Goal: Task Accomplishment & Management: Manage account settings

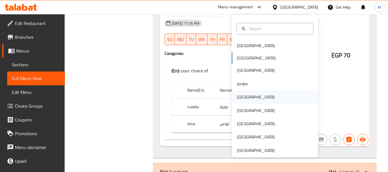
scroll to position [3578, 0]
click at [245, 86] on div "Jordan" at bounding box center [242, 83] width 20 height 13
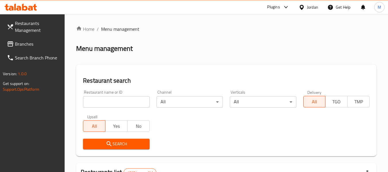
drag, startPoint x: 115, startPoint y: 102, endPoint x: 113, endPoint y: 108, distance: 6.0
click at [115, 102] on input "search" at bounding box center [116, 101] width 66 height 11
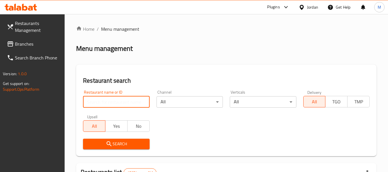
paste input "مطعم ابو الخير للروس و الكرشات"
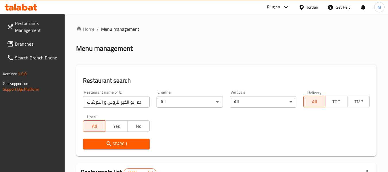
click at [106, 142] on icon "submit" at bounding box center [109, 143] width 7 height 7
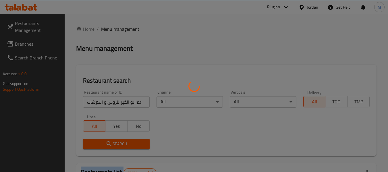
click at [106, 142] on div at bounding box center [194, 86] width 388 height 172
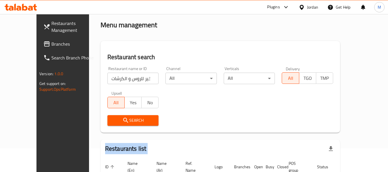
scroll to position [63, 0]
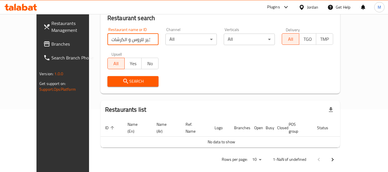
drag, startPoint x: 105, startPoint y: 39, endPoint x: 52, endPoint y: 42, distance: 53.5
click at [53, 43] on div "Restaurants Management Branches Search Branch Phone Version: 1.0.0 Get support …" at bounding box center [193, 64] width 315 height 227
click button "Search" at bounding box center [132, 81] width 51 height 11
drag, startPoint x: 93, startPoint y: 41, endPoint x: 77, endPoint y: 42, distance: 15.8
click at [101, 42] on div "Restaurant search Restaurant name or ID مطعم ابو الخير للروس Restaurant name or…" at bounding box center [220, 48] width 239 height 92
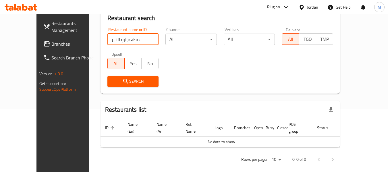
type input "مطعم ابو الخير"
click button "Search" at bounding box center [132, 81] width 51 height 11
click at [51, 46] on span "Branches" at bounding box center [73, 43] width 45 height 7
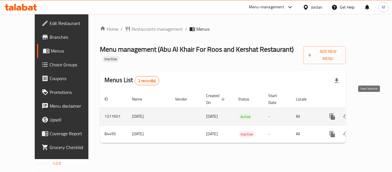
click at [370, 113] on icon "enhanced table" at bounding box center [373, 116] width 7 height 7
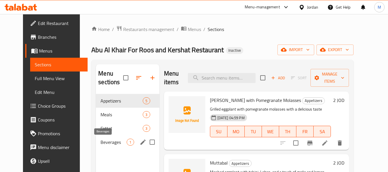
click at [101, 144] on span "Beverages" at bounding box center [114, 142] width 26 height 7
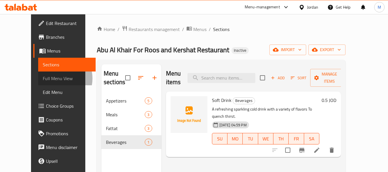
click at [43, 78] on span "Full Menu View" at bounding box center [67, 78] width 49 height 7
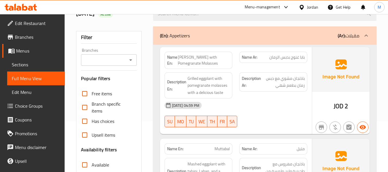
scroll to position [115, 0]
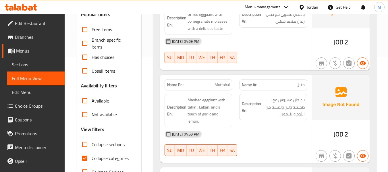
click at [107, 144] on span "Collapse sections" at bounding box center [108, 144] width 33 height 7
click at [92, 144] on input "Collapse sections" at bounding box center [85, 145] width 14 height 14
checkbox input "true"
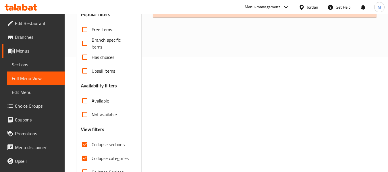
click at [106, 158] on span "Collapse categories" at bounding box center [110, 158] width 37 height 7
click at [92, 158] on input "Collapse categories" at bounding box center [85, 158] width 14 height 14
checkbox input "false"
click at [103, 144] on span "Collapse sections" at bounding box center [108, 144] width 33 height 7
click at [92, 144] on input "Collapse sections" at bounding box center [85, 145] width 14 height 14
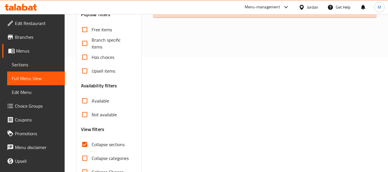
checkbox input "false"
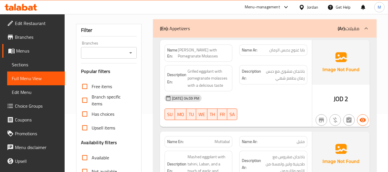
scroll to position [0, 0]
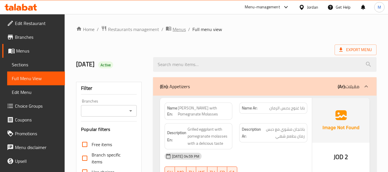
click at [176, 29] on span "Menus" at bounding box center [179, 29] width 13 height 7
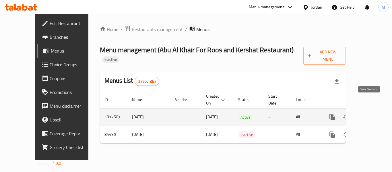
click at [370, 114] on icon "enhanced table" at bounding box center [373, 117] width 7 height 7
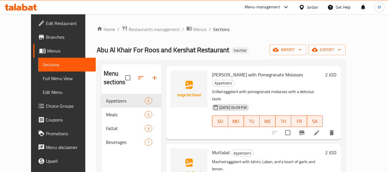
scroll to position [57, 0]
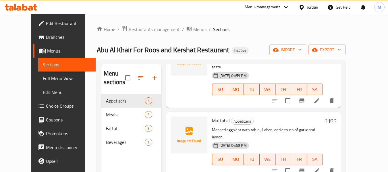
click at [43, 78] on span "Full Menu View" at bounding box center [67, 78] width 49 height 7
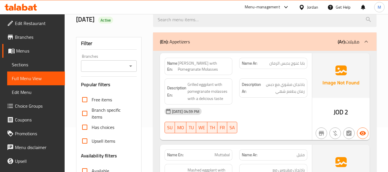
scroll to position [57, 0]
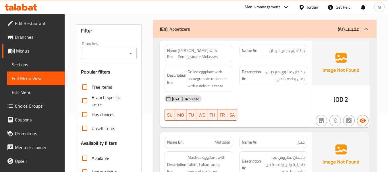
click at [172, 51] on strong "Name En:" at bounding box center [172, 54] width 11 height 12
copy strong "Name En:"
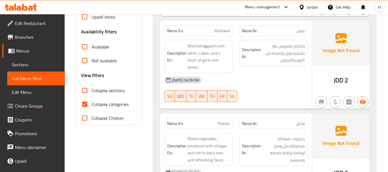
scroll to position [201, 0]
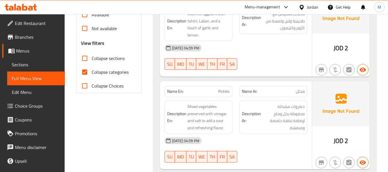
click at [101, 69] on span "Collapse categories" at bounding box center [110, 72] width 37 height 7
click at [92, 68] on input "Collapse categories" at bounding box center [85, 72] width 14 height 14
checkbox input "false"
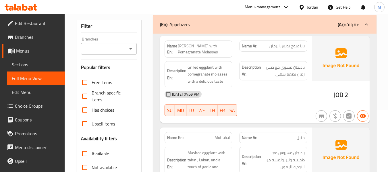
scroll to position [0, 0]
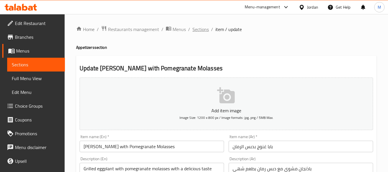
click at [200, 31] on span "Sections" at bounding box center [200, 29] width 16 height 7
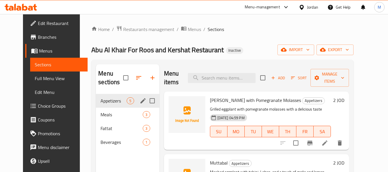
click at [140, 101] on icon "edit" at bounding box center [142, 100] width 5 height 5
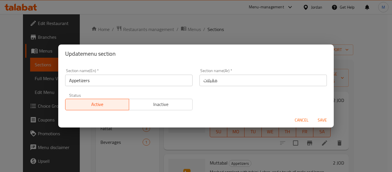
click at [200, 80] on input "مقبلات" at bounding box center [263, 80] width 127 height 11
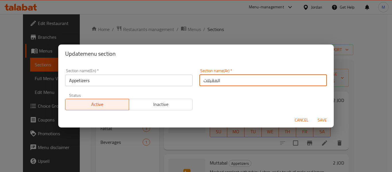
type input "المقبلات"
click at [105, 82] on input "Appetizers" at bounding box center [128, 80] width 127 height 11
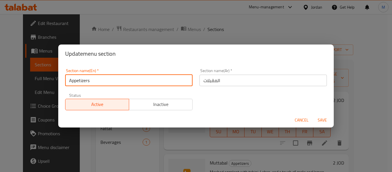
type input "Appetizers"
click at [323, 119] on span "Save" at bounding box center [323, 120] width 14 height 7
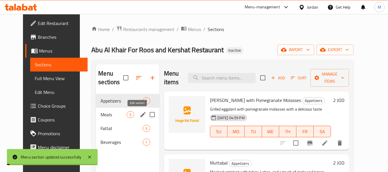
click at [140, 116] on icon "edit" at bounding box center [142, 114] width 5 height 5
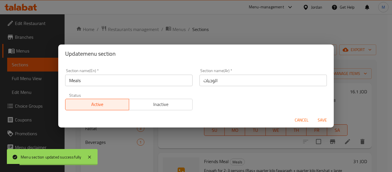
click at [295, 119] on span "Cancel" at bounding box center [302, 120] width 14 height 7
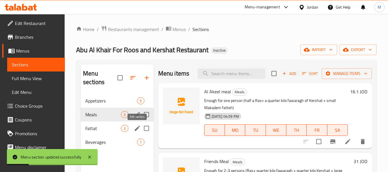
click at [137, 129] on icon "edit" at bounding box center [137, 128] width 5 height 5
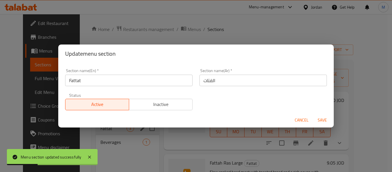
click at [304, 117] on span "Cancel" at bounding box center [302, 120] width 14 height 7
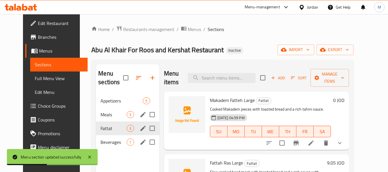
click at [140, 143] on icon "edit" at bounding box center [142, 142] width 5 height 5
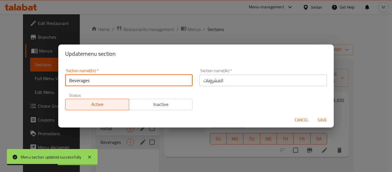
click at [117, 83] on input "Beverages" at bounding box center [128, 80] width 127 height 11
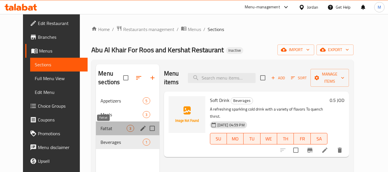
click at [101, 129] on span "Fattat" at bounding box center [114, 128] width 26 height 7
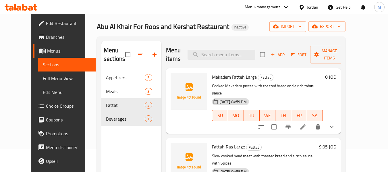
scroll to position [23, 0]
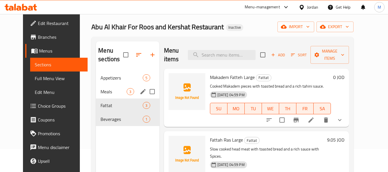
click at [105, 93] on span "Meals" at bounding box center [114, 91] width 26 height 7
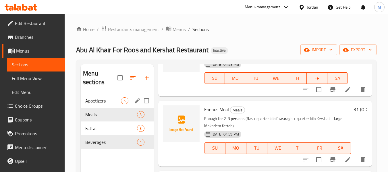
click at [96, 102] on span "Appetizers" at bounding box center [103, 100] width 36 height 7
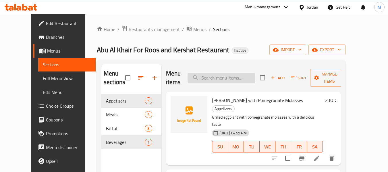
click at [218, 79] on input "search" at bounding box center [222, 78] width 68 height 10
paste input "Enough for 4-6 people (Ras and half + half a kilo fawaragh + half a kilo Kersha…"
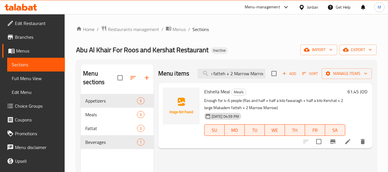
type input "Enough for 4-6 people (Ras and half + half a kilo fawaragh + half a kilo Kersha…"
click at [346, 144] on icon at bounding box center [347, 141] width 5 height 5
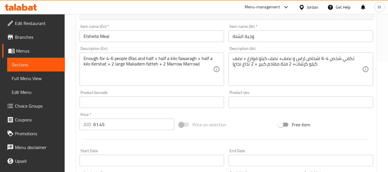
scroll to position [115, 0]
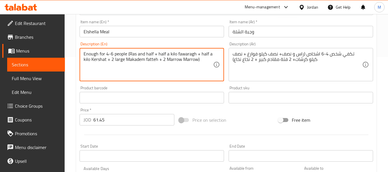
click at [189, 60] on textarea "Enough for 4-6 people (Ras and half + half a kilo fawaragh + half a kilo Kersha…" at bounding box center [149, 64] width 130 height 27
type textarea "Enough for 4-6 people (Ras and half + half a kilo fawaragh + half a kilo Kersha…"
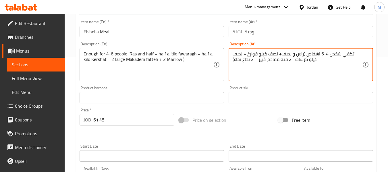
click at [238, 61] on textarea "تكفي شخص 4-6 اشخاص (راس و نصف+ نصف كيلو فوارغ + نصف كيلو كرشات+ 2 فتة مقادم كبي…" at bounding box center [298, 64] width 130 height 27
type textarea "تكفي شخص 4-6 اشخاص (راس و نصف+ نصف كيلو فوارغ + نصف كيلو كرشات+ 2 فتة مقادم كبي…"
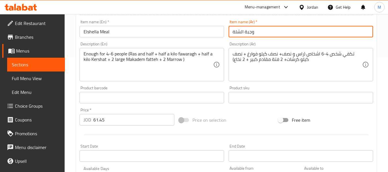
click at [259, 33] on input "وجبة الشلة" at bounding box center [301, 31] width 144 height 11
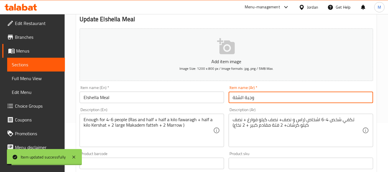
scroll to position [0, 0]
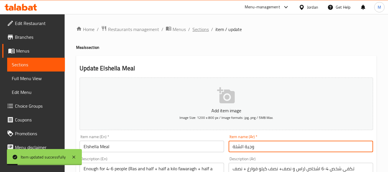
click at [197, 29] on span "Sections" at bounding box center [200, 29] width 16 height 7
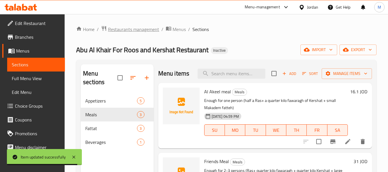
click at [146, 30] on span "Restaurants management" at bounding box center [133, 29] width 51 height 7
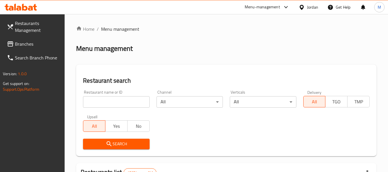
click at [126, 100] on input "search" at bounding box center [116, 101] width 66 height 11
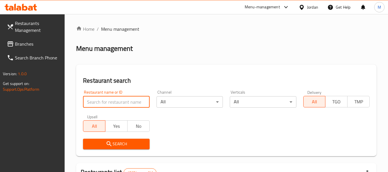
type input ";"
click button "Search" at bounding box center [116, 144] width 66 height 11
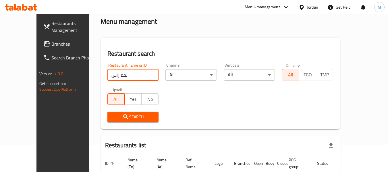
scroll to position [63, 0]
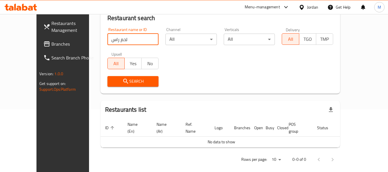
click at [107, 40] on input "لحم راس" at bounding box center [132, 39] width 51 height 11
type input "كرش"
click button "Search" at bounding box center [132, 81] width 51 height 11
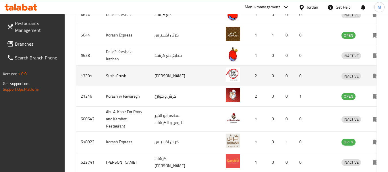
scroll to position [285, 0]
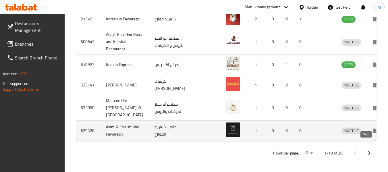
click at [372, 134] on icon "enhanced table" at bounding box center [375, 130] width 7 height 7
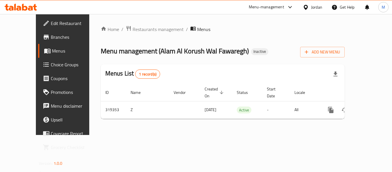
click at [51, 24] on span "Edit Restaurant" at bounding box center [74, 23] width 46 height 7
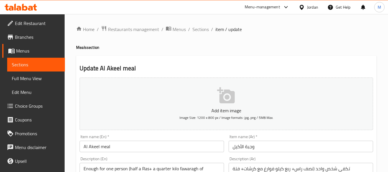
click at [37, 25] on span "Edit Restaurant" at bounding box center [37, 23] width 45 height 7
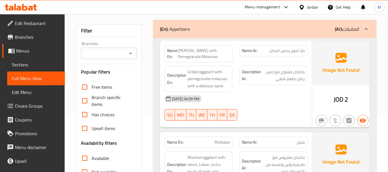
scroll to position [115, 0]
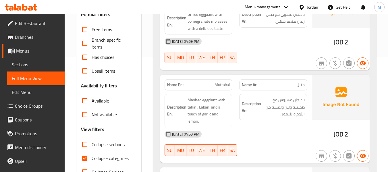
click at [104, 159] on span "Collapse categories" at bounding box center [110, 158] width 37 height 7
click at [92, 159] on input "Collapse categories" at bounding box center [85, 158] width 14 height 14
checkbox input "false"
click at [110, 147] on span "Collapse sections" at bounding box center [108, 144] width 33 height 7
click at [92, 147] on input "Collapse sections" at bounding box center [85, 145] width 14 height 14
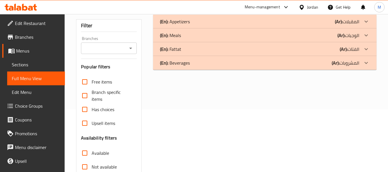
scroll to position [0, 0]
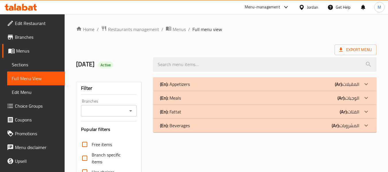
drag, startPoint x: 185, startPoint y: 128, endPoint x: 186, endPoint y: 124, distance: 4.4
click at [185, 128] on p "(En): Beverages" at bounding box center [175, 125] width 30 height 7
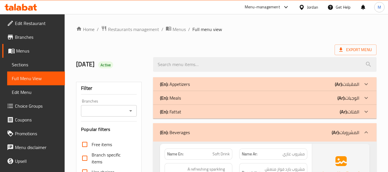
click at [185, 113] on div "(En): Fattat (Ar): الفتات" at bounding box center [259, 111] width 199 height 7
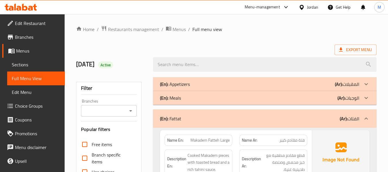
click at [184, 94] on div "(En): Meals (Ar): الوجبات" at bounding box center [259, 97] width 199 height 7
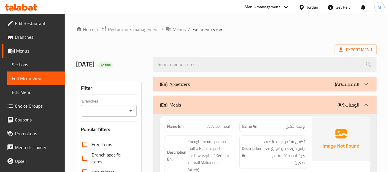
click at [188, 84] on p "(En): Appetizers" at bounding box center [175, 84] width 30 height 7
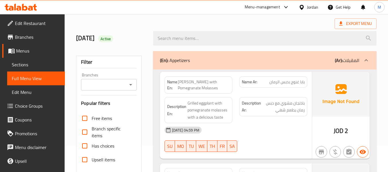
scroll to position [57, 0]
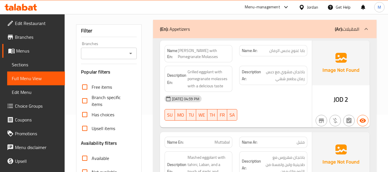
click at [198, 57] on span "[PERSON_NAME] with Pomegranate Molasses" at bounding box center [204, 54] width 52 height 12
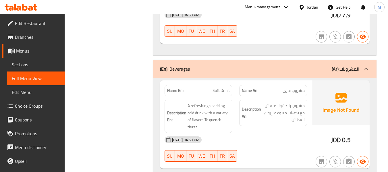
scroll to position [1240, 0]
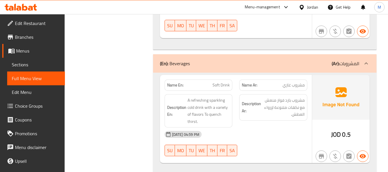
click at [269, 60] on div "(En): Beverages (Ar): المشروبات" at bounding box center [259, 63] width 199 height 7
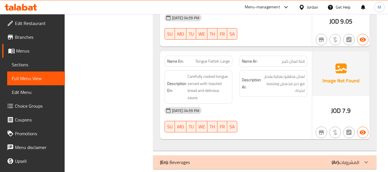
scroll to position [1134, 0]
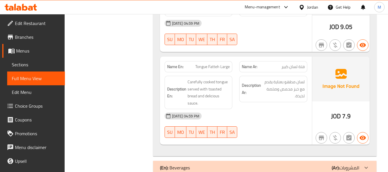
click at [271, 164] on div "(En): Beverages (Ar): المشروبات" at bounding box center [259, 167] width 199 height 7
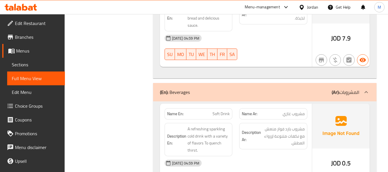
click at [261, 89] on div "(En): Beverages (Ar): المشروبات" at bounding box center [259, 92] width 199 height 7
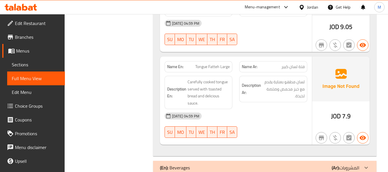
click at [177, 64] on strong "Name En:" at bounding box center [175, 67] width 16 height 6
copy strong "Name En:"
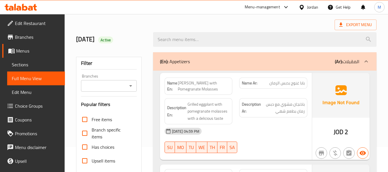
scroll to position [140, 0]
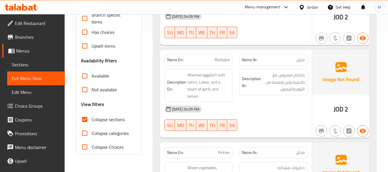
click at [112, 118] on span "Collapse sections" at bounding box center [108, 119] width 33 height 7
click at [92, 118] on input "Collapse sections" at bounding box center [85, 120] width 14 height 14
checkbox input "false"
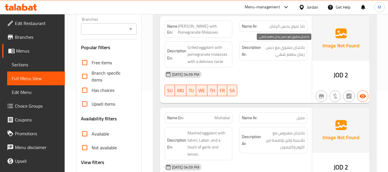
scroll to position [82, 0]
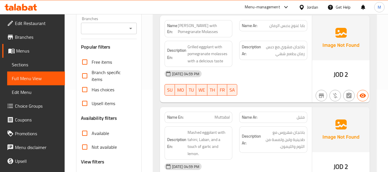
click at [276, 86] on div "[DATE] 04:59 PM SU MO TU WE TH FR SA" at bounding box center [236, 83] width 150 height 32
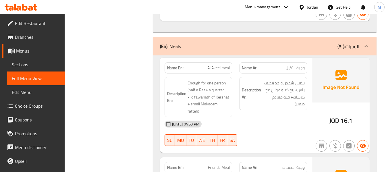
scroll to position [542, 0]
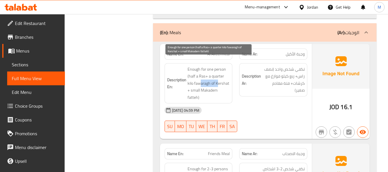
drag, startPoint x: 200, startPoint y: 76, endPoint x: 218, endPoint y: 77, distance: 17.5
click at [218, 77] on span "Enough for one person (half a Ras+ a quarter kilo fawaragh of Kershat + small M…" at bounding box center [209, 83] width 42 height 35
drag, startPoint x: 208, startPoint y: 84, endPoint x: 217, endPoint y: 84, distance: 9.8
click at [217, 84] on span "Enough for one person (half a Ras+ a quarter kilo fawaragh of Kershat + small M…" at bounding box center [209, 83] width 42 height 35
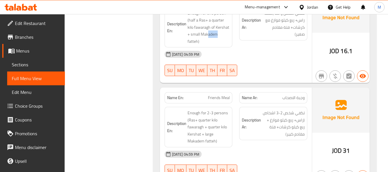
scroll to position [599, 0]
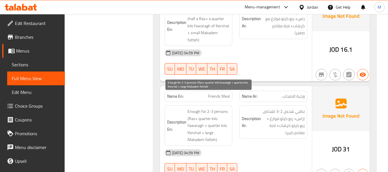
click at [190, 108] on span "Enough for 2-3 persons (Ras+ quarter kilo fawaragh + quarter kilo Kershat + lar…" at bounding box center [209, 125] width 42 height 35
drag, startPoint x: 204, startPoint y: 105, endPoint x: 210, endPoint y: 105, distance: 6.0
click at [210, 108] on span "Enough for 2-3 persons (Ras+ quarter kilo fawaragh + quarter kilo Kershat + lar…" at bounding box center [209, 125] width 42 height 35
drag, startPoint x: 214, startPoint y: 112, endPoint x: 219, endPoint y: 112, distance: 4.9
click at [218, 112] on span "Enough for 2-3 persons (Ras+ quarter kilo fawaragh + quarter kilo Kershat + lar…" at bounding box center [209, 125] width 42 height 35
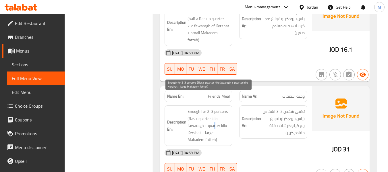
click at [219, 112] on span "Enough for 2-3 persons (Ras+ quarter kilo fawaragh + quarter kilo Kershat + lar…" at bounding box center [209, 125] width 42 height 35
click at [211, 118] on span "Enough for 2-3 persons (Ras+ quarter kilo fawaragh + quarter kilo Kershat + lar…" at bounding box center [209, 125] width 42 height 35
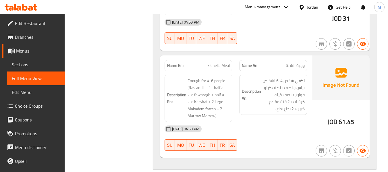
scroll to position [743, 0]
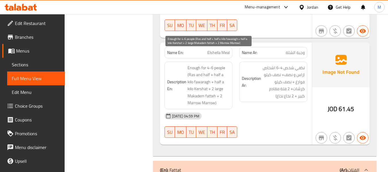
click at [200, 80] on span "Enough for 4-6 people (Ras and half + half a kilo fawaragh + half a kilo Kersha…" at bounding box center [209, 85] width 42 height 42
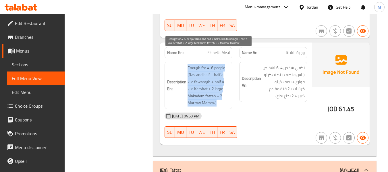
click at [200, 80] on span "Enough for 4-6 people (Ras and half + half a kilo fawaragh + half a kilo Kersha…" at bounding box center [209, 85] width 42 height 42
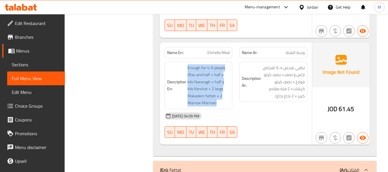
copy span "Enough for 4-6 people (Ras and half + half a kilo fawaragh + half a kilo Kersha…"
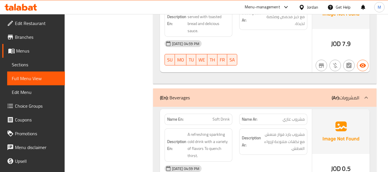
scroll to position [1240, 0]
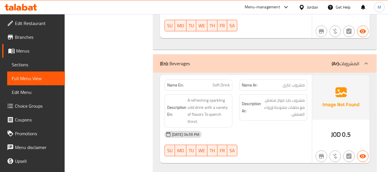
click at [265, 60] on div "(En): Beverages (Ar): المشروبات" at bounding box center [259, 63] width 199 height 7
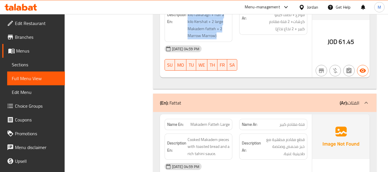
scroll to position [809, 0]
click at [271, 94] on div "(En): Fattat (Ar): الفتات" at bounding box center [264, 103] width 223 height 18
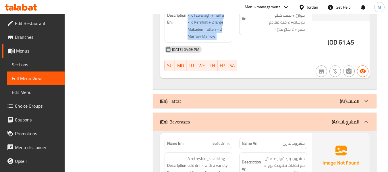
click at [250, 113] on div "(En): Beverages (Ar): المشروبات" at bounding box center [264, 122] width 223 height 18
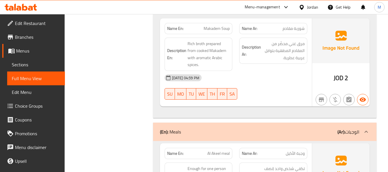
scroll to position [441, 0]
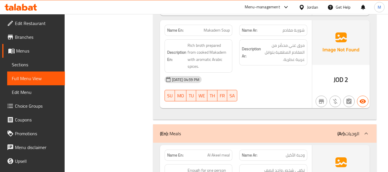
click at [235, 130] on div "(En): Meals (Ar): الوجبات" at bounding box center [259, 133] width 199 height 7
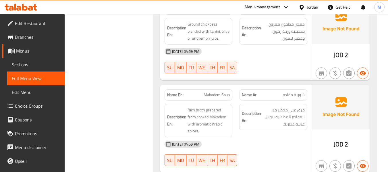
scroll to position [381, 0]
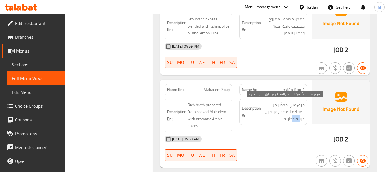
drag, startPoint x: 299, startPoint y: 118, endPoint x: 289, endPoint y: 118, distance: 10.3
click at [290, 118] on span "مرق غني محضّر من المقادم المطهية بتوابل عربية عطرية." at bounding box center [283, 111] width 42 height 21
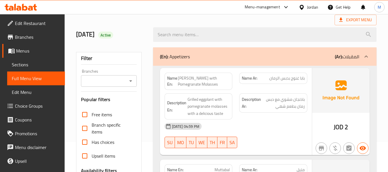
scroll to position [0, 0]
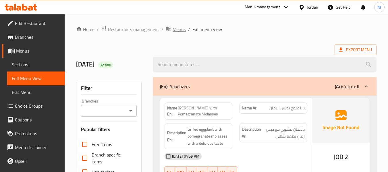
click at [174, 30] on span "Menus" at bounding box center [179, 29] width 13 height 7
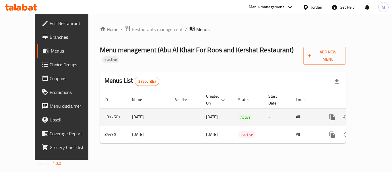
click at [370, 114] on icon "enhanced table" at bounding box center [373, 117] width 7 height 7
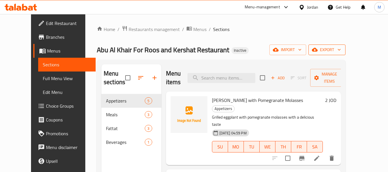
click at [341, 49] on span "export" at bounding box center [327, 49] width 28 height 7
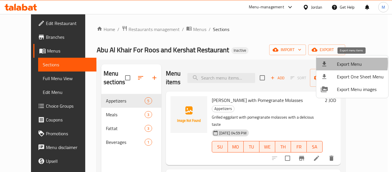
click at [342, 63] on span "Export Menu" at bounding box center [360, 64] width 47 height 7
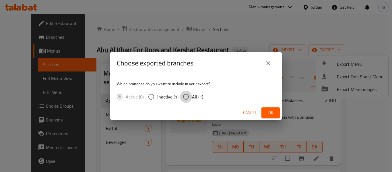
click at [186, 101] on input "All (1)" at bounding box center [186, 97] width 12 height 12
radio input "true"
drag, startPoint x: 186, startPoint y: 101, endPoint x: 230, endPoint y: 114, distance: 46.3
click at [186, 101] on input "All (1)" at bounding box center [186, 97] width 12 height 12
click at [267, 111] on span "Ok" at bounding box center [270, 112] width 9 height 7
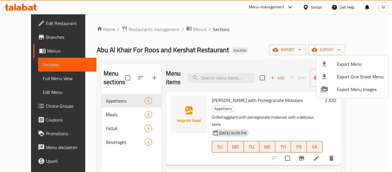
click at [35, 22] on div at bounding box center [196, 86] width 392 height 172
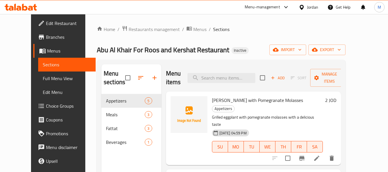
click at [46, 22] on span "Edit Restaurant" at bounding box center [68, 23] width 45 height 7
